Goal: Transaction & Acquisition: Purchase product/service

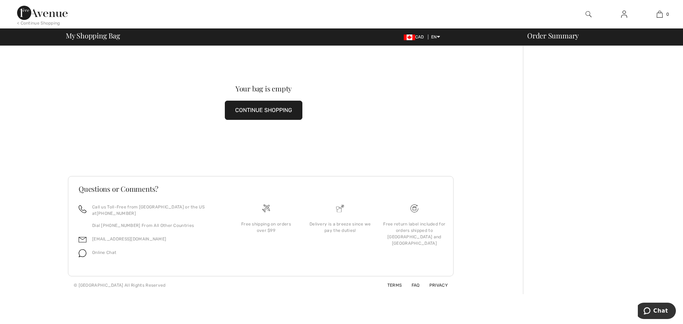
click at [275, 104] on button "CONTINUE SHOPPING" at bounding box center [264, 110] width 78 height 19
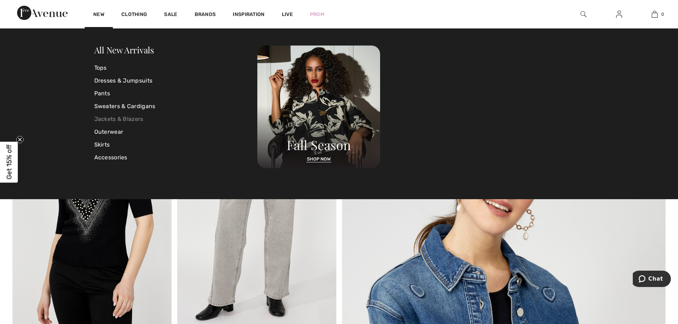
click at [108, 116] on link "Jackets & Blazers" at bounding box center [175, 119] width 163 height 13
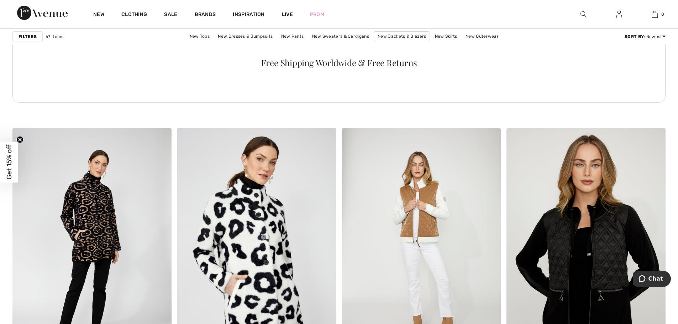
scroll to position [3298, 0]
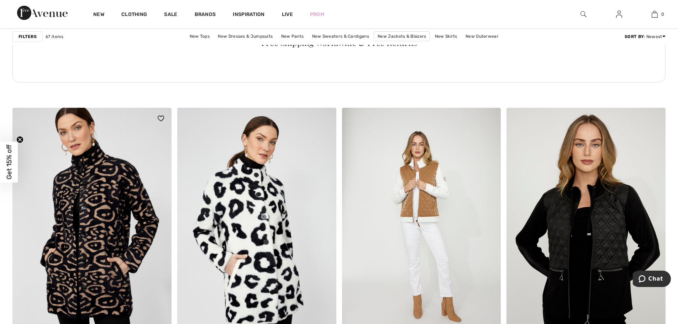
click at [65, 158] on img at bounding box center [91, 227] width 159 height 238
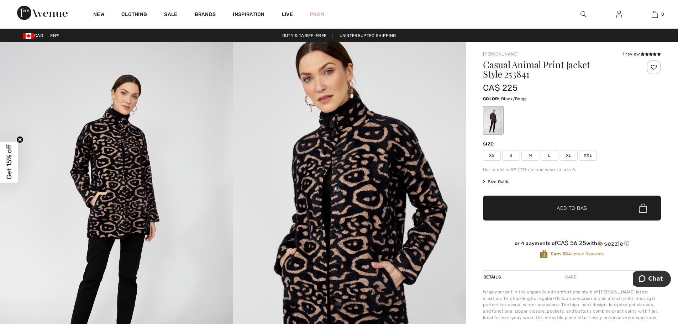
click at [544, 150] on span "L" at bounding box center [549, 155] width 18 height 11
click at [568, 205] on span "Add to Bag" at bounding box center [571, 208] width 31 height 7
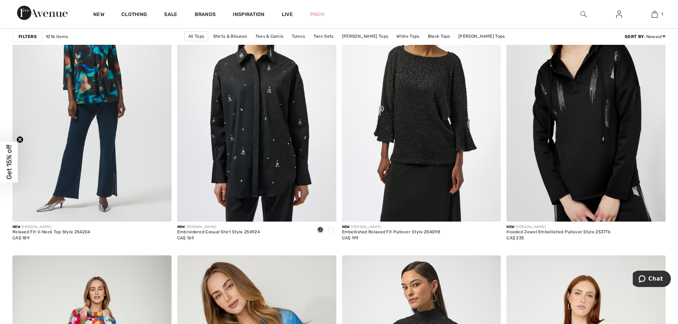
scroll to position [1321, 0]
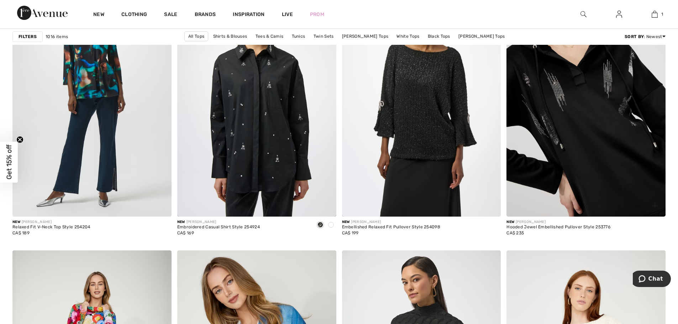
click at [625, 126] on img at bounding box center [585, 97] width 159 height 238
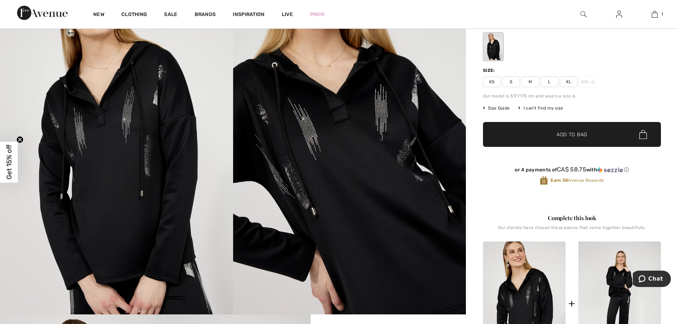
scroll to position [64, 0]
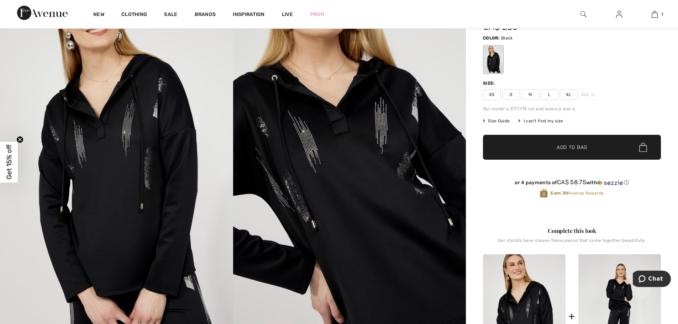
click at [542, 89] on span "L" at bounding box center [549, 94] width 18 height 11
click at [563, 135] on span "✔ Added to Bag Add to Bag" at bounding box center [572, 147] width 178 height 25
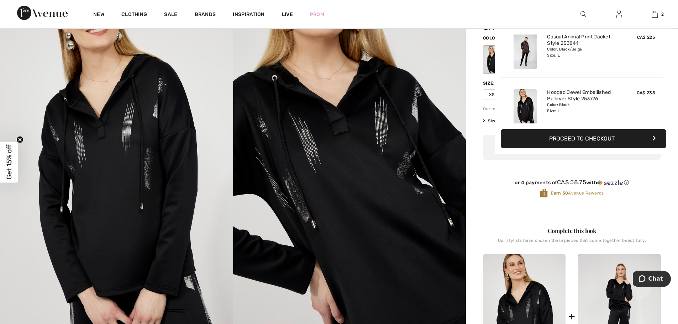
scroll to position [0, 0]
click at [563, 133] on button "Proceed to Checkout" at bounding box center [582, 138] width 165 height 19
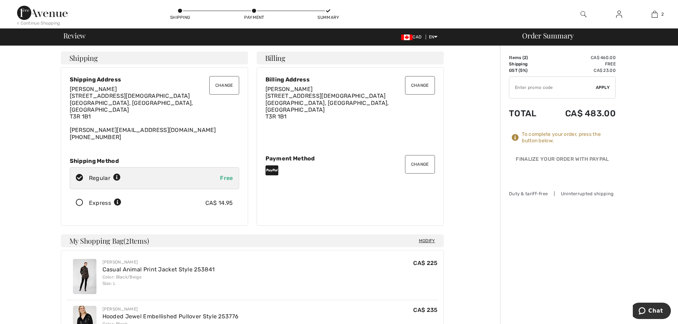
click at [424, 155] on button "Change" at bounding box center [420, 164] width 30 height 18
click at [425, 155] on button "Change" at bounding box center [420, 164] width 30 height 18
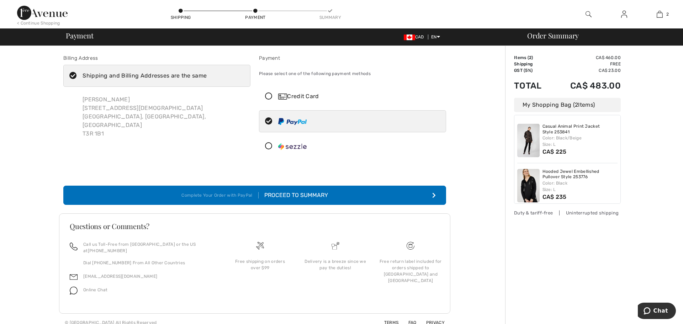
click at [360, 186] on button "Complete Your Order with PayPal Proceed to Summary" at bounding box center [254, 195] width 383 height 19
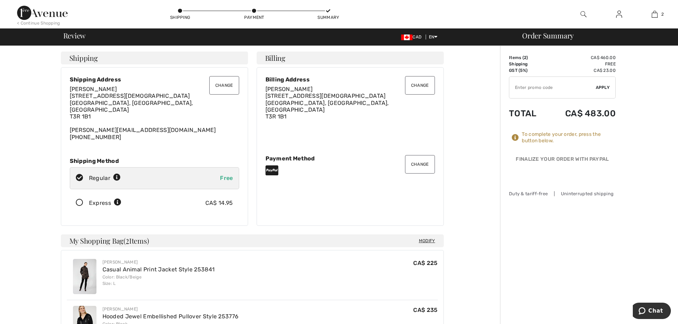
click at [633, 128] on div "Order Summary Details Items ( 2 ) CA$ 460.00 Promo code CA$ 0.00 Shipping Free …" at bounding box center [589, 303] width 178 height 514
click at [555, 87] on input "TEXT" at bounding box center [552, 87] width 86 height 21
click at [522, 87] on input "TEXT" at bounding box center [552, 87] width 86 height 21
type input "POINTS"
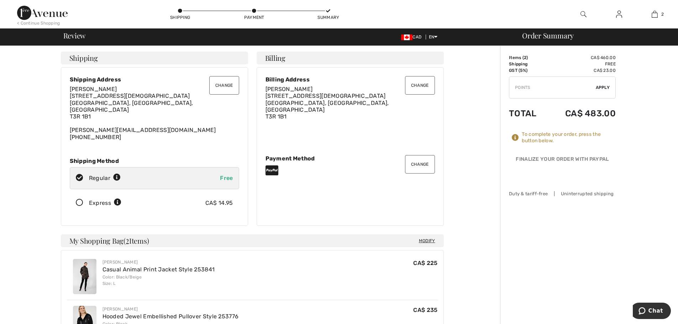
click at [602, 85] on span "Apply" at bounding box center [602, 87] width 14 height 6
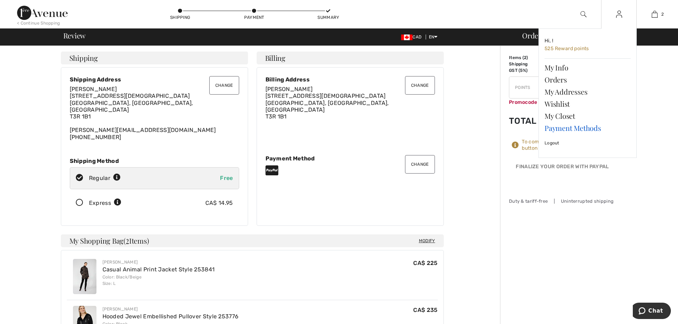
click at [585, 124] on link "Payment Methods" at bounding box center [587, 128] width 86 height 12
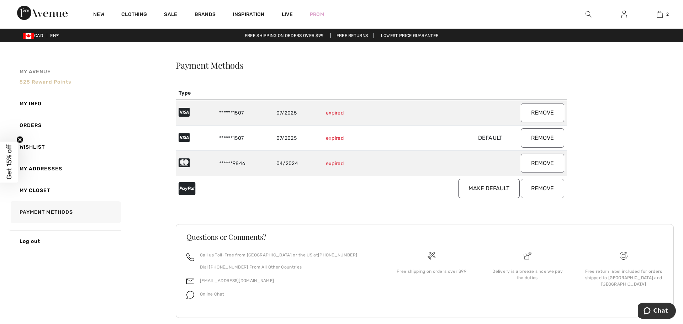
click at [40, 79] on span "525 Reward points" at bounding box center [46, 82] width 52 height 6
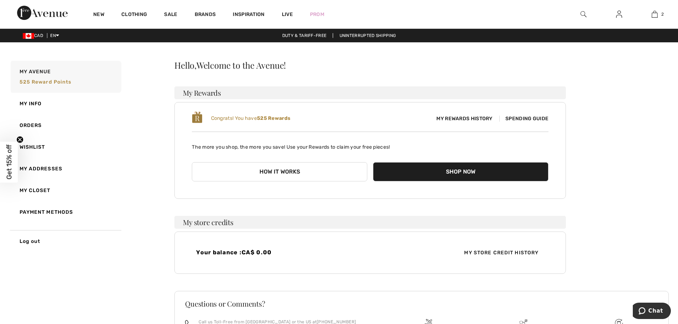
click at [403, 162] on button "Shop Now" at bounding box center [460, 171] width 175 height 19
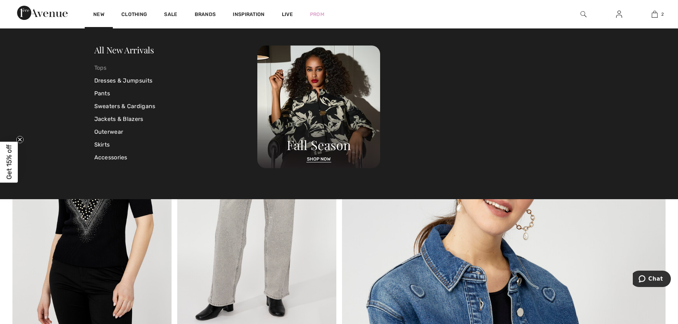
click at [99, 66] on link "Tops" at bounding box center [175, 68] width 163 height 13
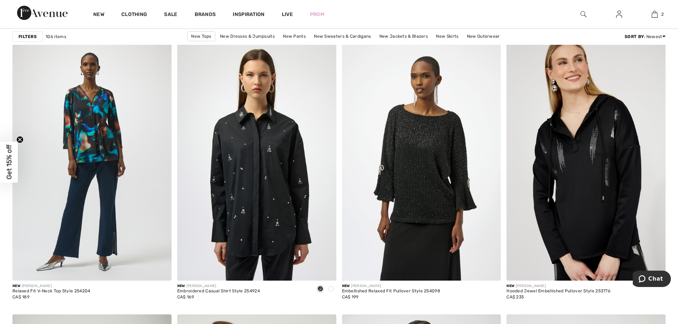
scroll to position [1387, 0]
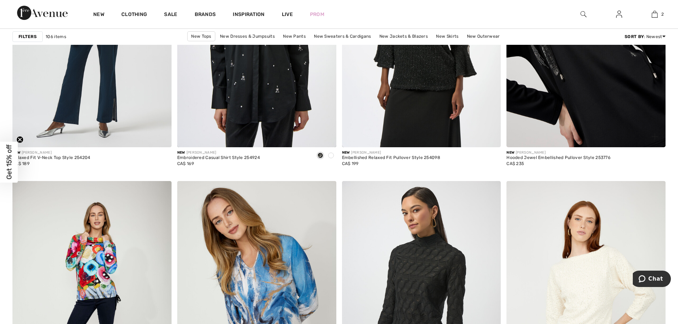
click at [583, 104] on img at bounding box center [585, 28] width 159 height 238
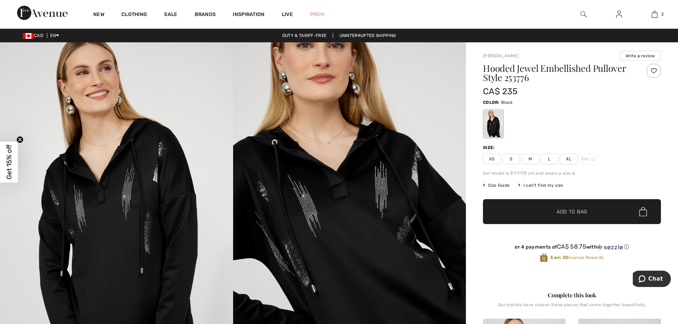
click at [546, 154] on span "L" at bounding box center [549, 159] width 18 height 11
click at [572, 199] on span "✔ Added to Bag Add to Bag" at bounding box center [572, 211] width 178 height 25
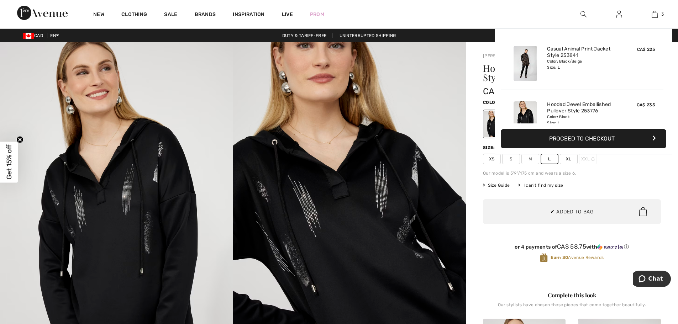
scroll to position [63, 0]
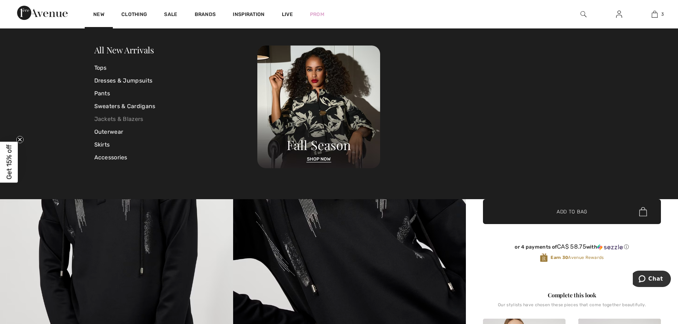
click at [123, 117] on link "Jackets & Blazers" at bounding box center [175, 119] width 163 height 13
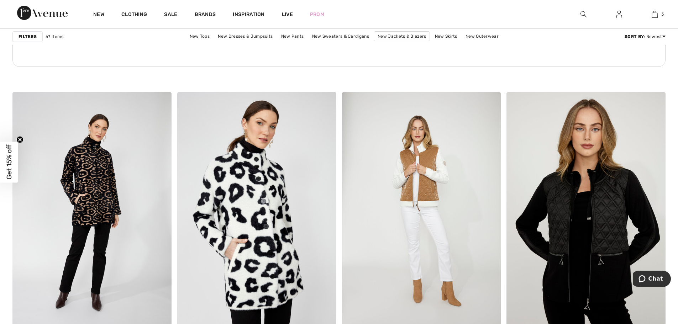
scroll to position [3319, 0]
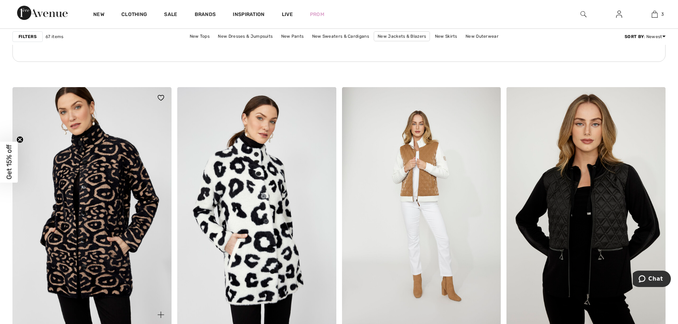
click at [99, 132] on img at bounding box center [91, 206] width 159 height 238
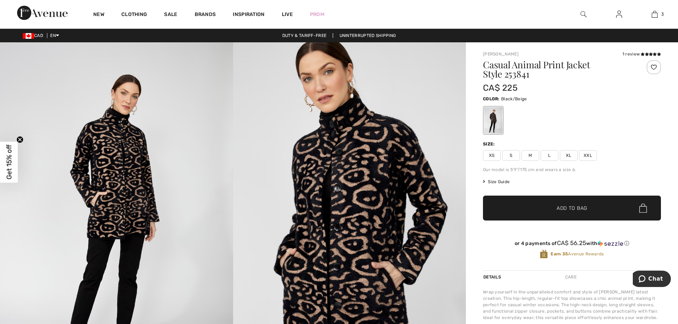
click at [542, 150] on span "L" at bounding box center [549, 155] width 18 height 11
click at [574, 205] on span "Add to Bag" at bounding box center [571, 208] width 31 height 7
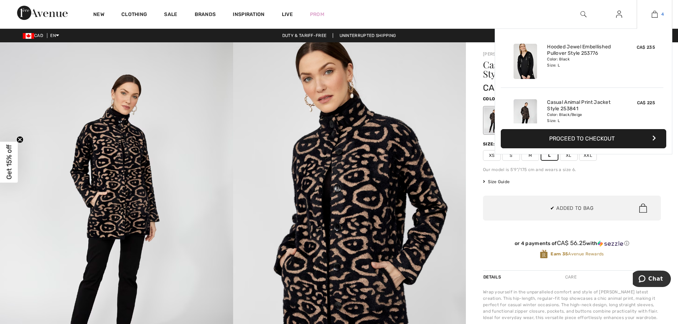
click at [659, 12] on link "4" at bounding box center [654, 14] width 35 height 9
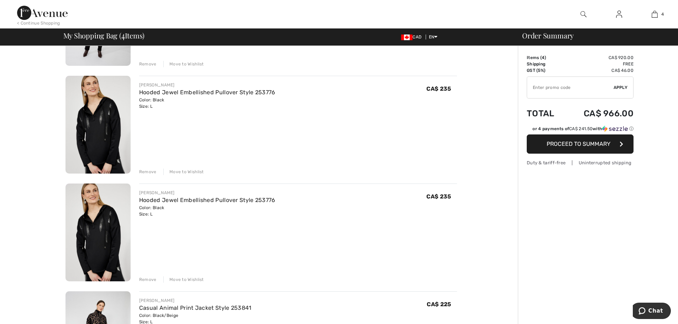
scroll to position [143, 0]
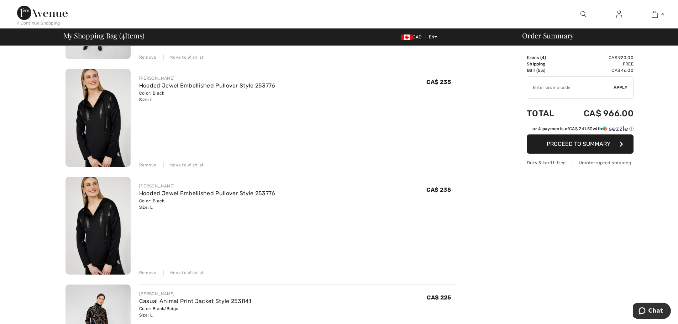
click at [139, 162] on div "Remove" at bounding box center [147, 165] width 17 height 6
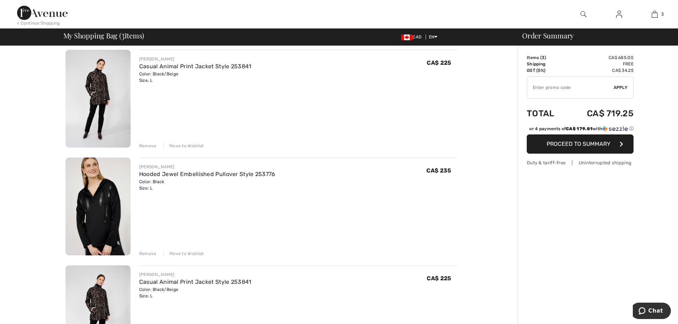
scroll to position [0, 0]
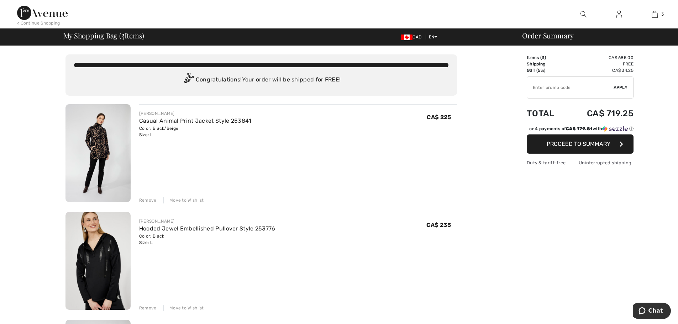
click at [149, 197] on div "Remove" at bounding box center [147, 200] width 17 height 6
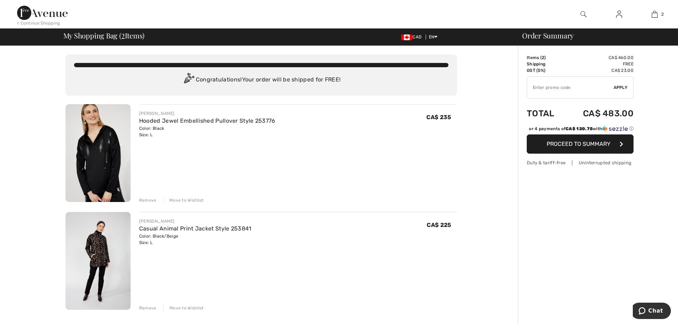
click at [593, 140] on span "Proceed to Summary" at bounding box center [578, 143] width 64 height 7
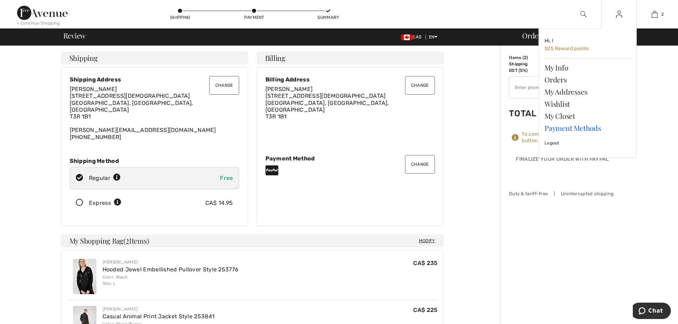
click at [573, 124] on link "Payment Methods" at bounding box center [587, 128] width 86 height 12
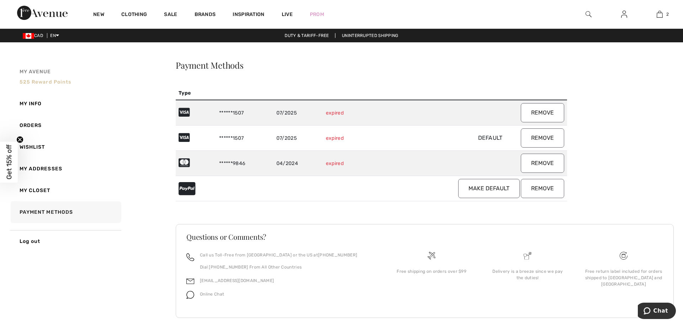
click at [33, 79] on span "525 Reward points" at bounding box center [46, 82] width 52 height 6
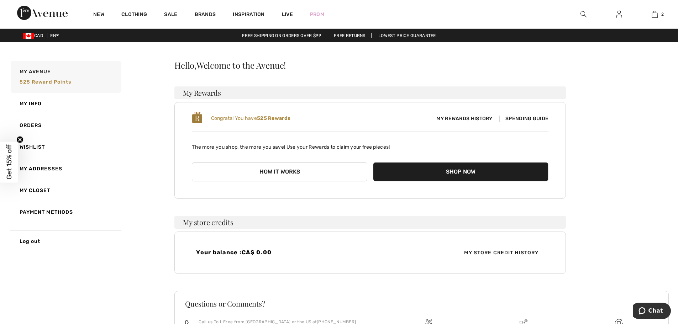
click at [284, 162] on button "How it works" at bounding box center [279, 171] width 175 height 19
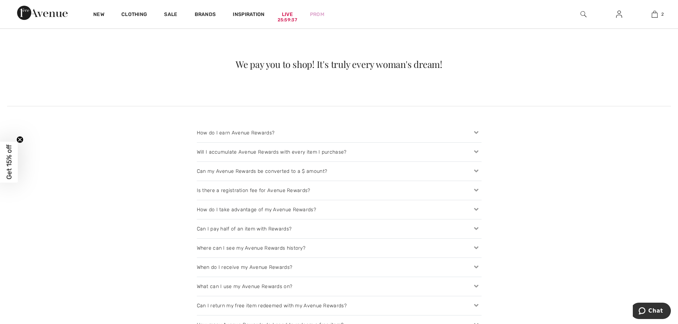
scroll to position [713, 0]
click at [477, 224] on icon at bounding box center [476, 227] width 10 height 7
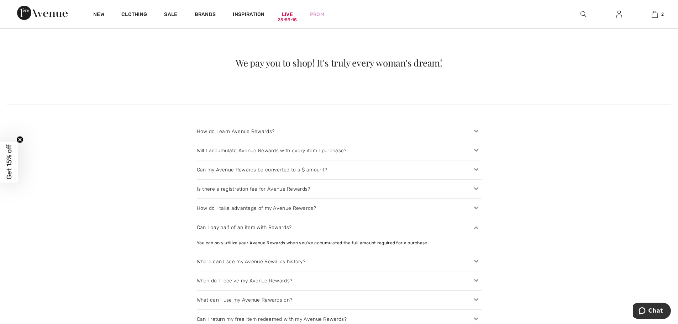
click at [476, 277] on icon at bounding box center [476, 280] width 10 height 7
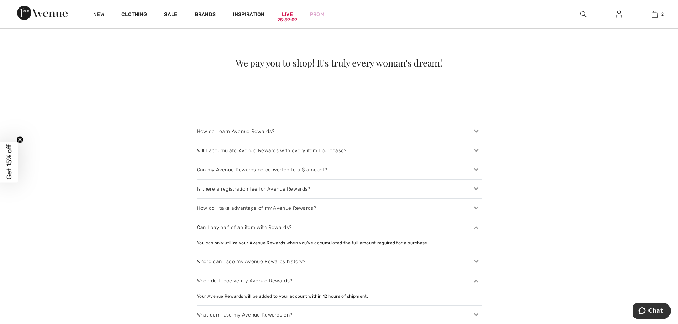
click at [477, 311] on icon at bounding box center [476, 314] width 10 height 7
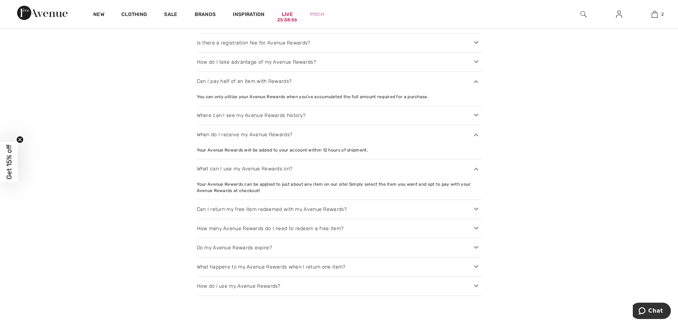
scroll to position [912, 0]
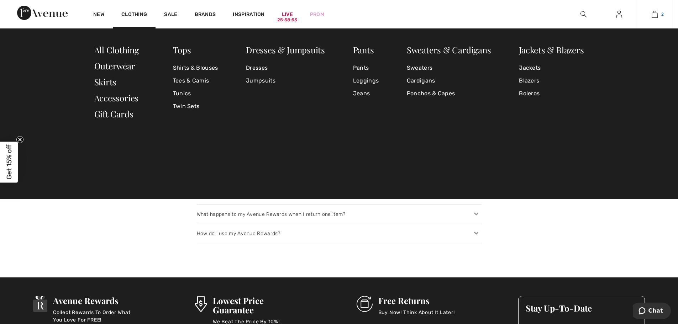
click at [656, 12] on img at bounding box center [654, 14] width 6 height 9
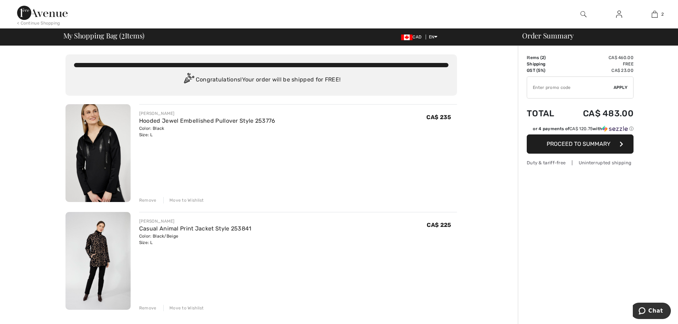
click at [602, 140] on span "Proceed to Summary" at bounding box center [578, 143] width 64 height 7
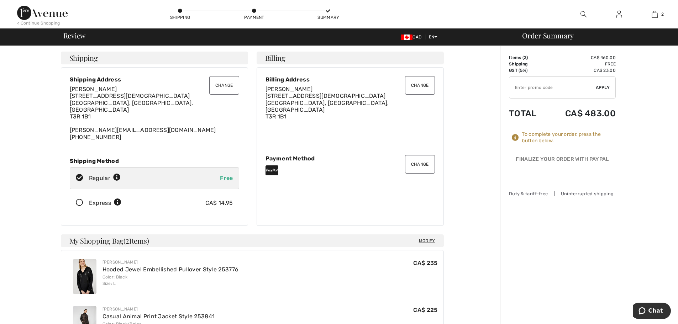
checkbox input "true"
click at [429, 155] on button "Change" at bounding box center [420, 164] width 30 height 18
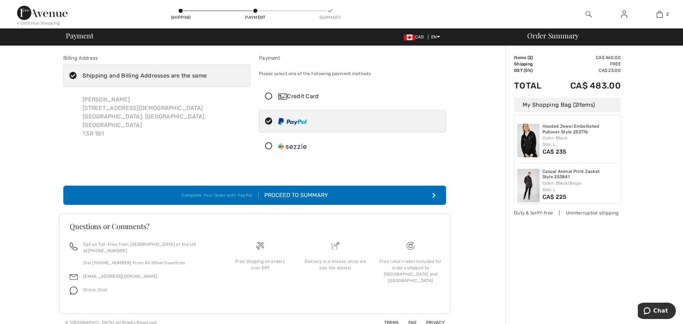
click at [265, 118] on icon at bounding box center [268, 121] width 19 height 7
click at [266, 118] on icon at bounding box center [268, 121] width 19 height 7
radio input "true"
click at [377, 186] on button "Complete Your Order with PayPal Proceed to Summary" at bounding box center [254, 195] width 383 height 19
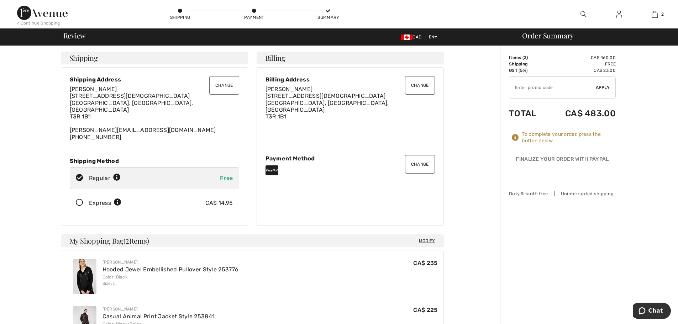
click at [427, 237] on span "Modify" at bounding box center [427, 240] width 16 height 7
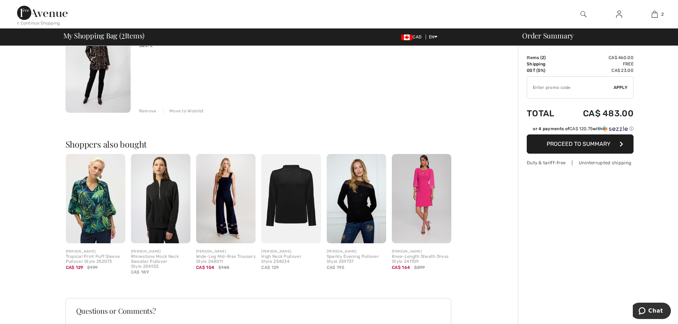
scroll to position [215, 0]
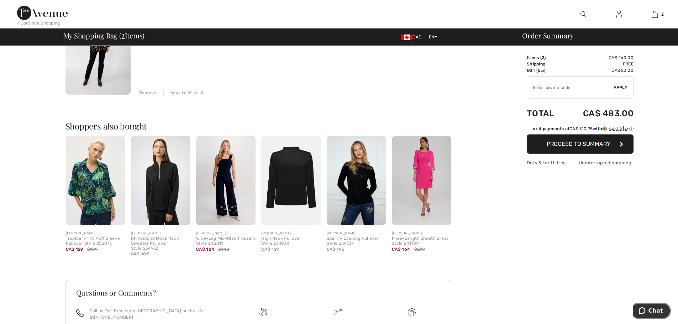
click at [652, 307] on button "Chat" at bounding box center [650, 311] width 40 height 16
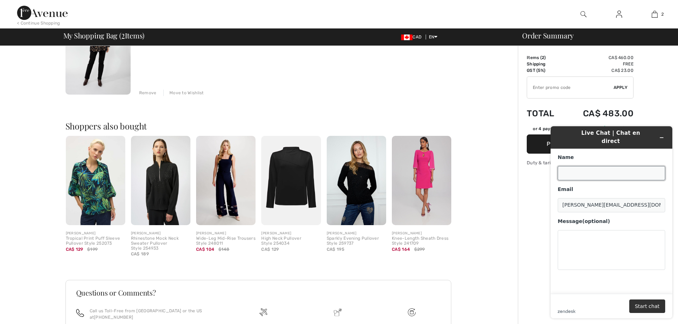
click at [569, 166] on input "Name" at bounding box center [610, 173] width 107 height 14
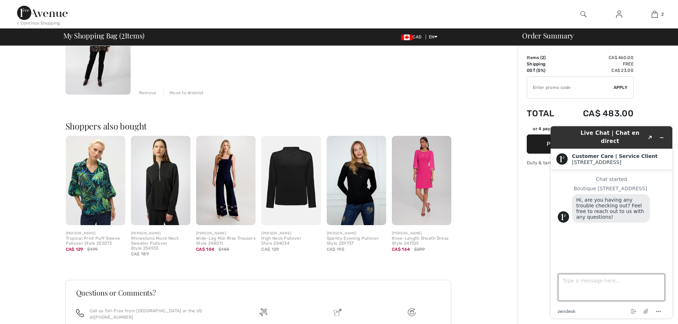
click at [614, 287] on textarea "Type a message here..." at bounding box center [611, 287] width 107 height 27
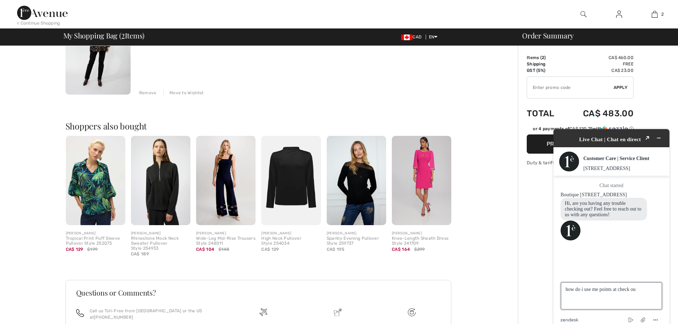
type textarea "how do i use me points at check out"
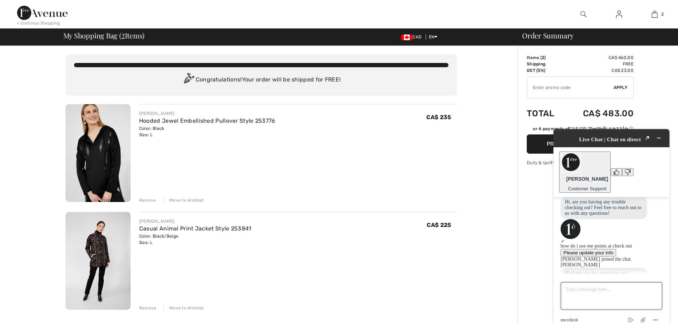
scroll to position [51, 0]
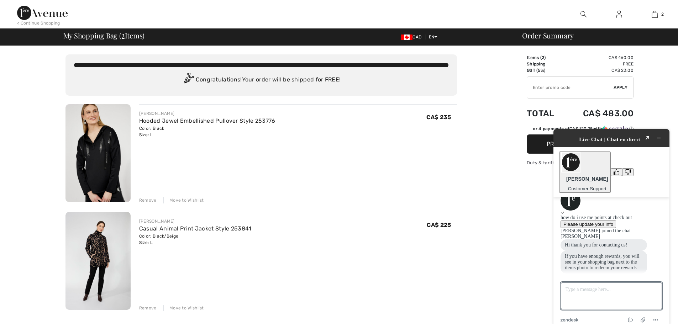
click at [654, 87] on div "Order Summary Details Items ( 2 ) CA$ 460.00 Promo code CA$ 0.00 Shipping Free …" at bounding box center [597, 329] width 160 height 567
click at [470, 263] on div "You are only CA$ 0.00 away from FREE SHIPPING! Continue Shopping > Congratulati…" at bounding box center [260, 329] width 513 height 567
click at [660, 136] on icon "Minimize widget" at bounding box center [658, 138] width 5 height 5
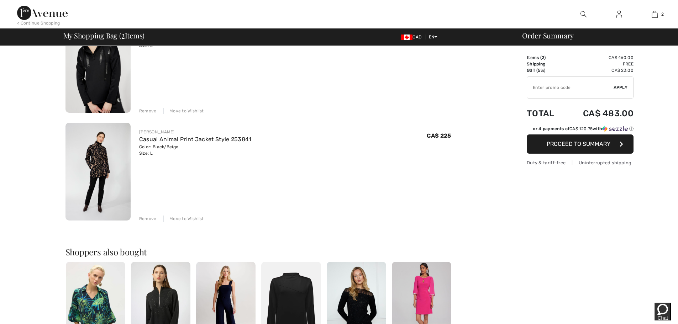
scroll to position [103, 0]
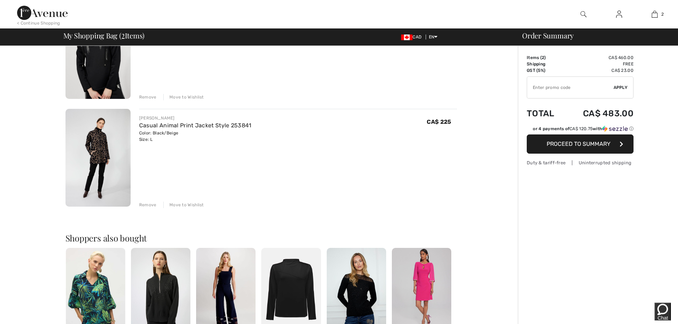
click at [572, 140] on span "Proceed to Summary" at bounding box center [578, 143] width 64 height 7
